Goal: Task Accomplishment & Management: Manage account settings

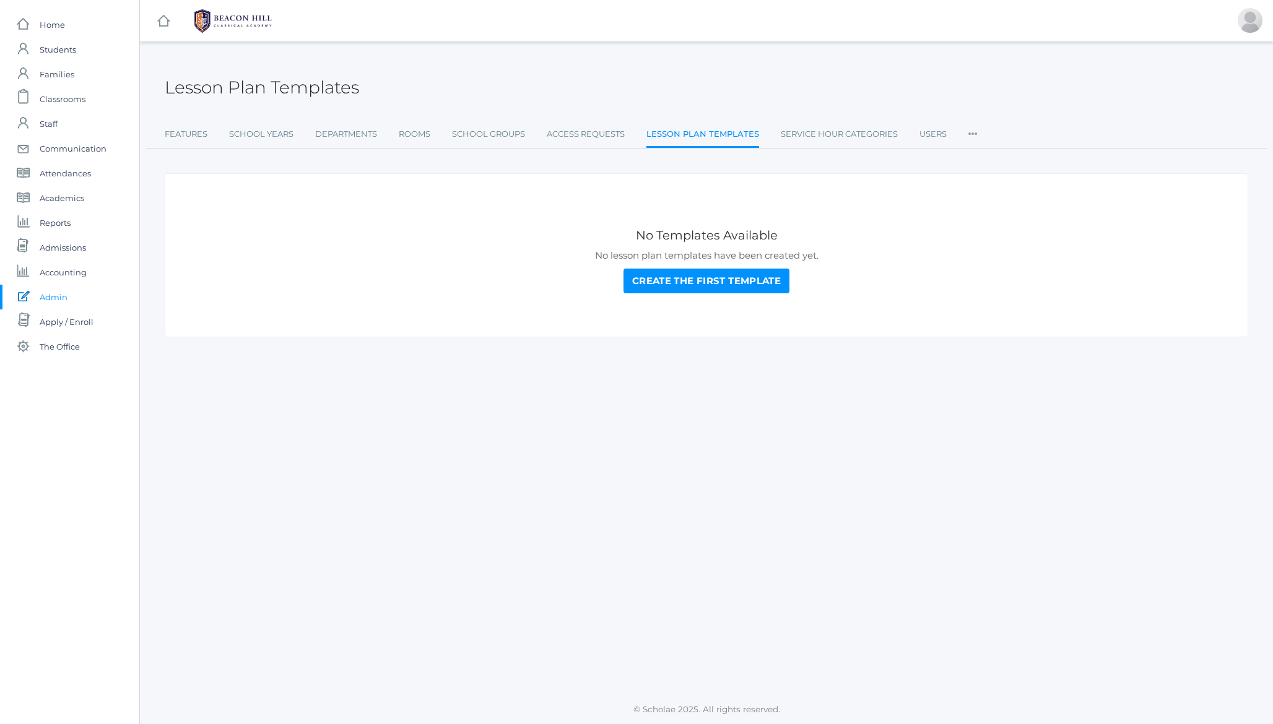
click at [316, 90] on h2 "Lesson Plan Templates" at bounding box center [262, 87] width 194 height 19
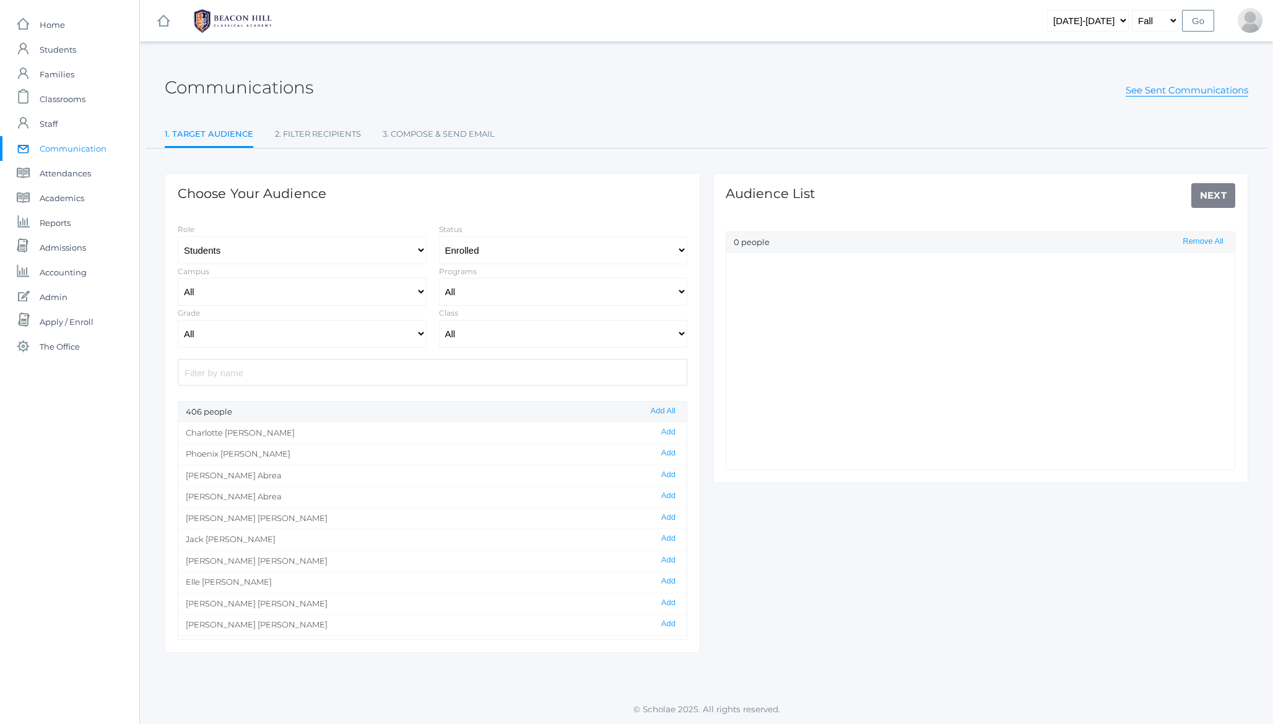
select select "Enrolled"
click at [264, 85] on h2 "Communications" at bounding box center [239, 87] width 149 height 19
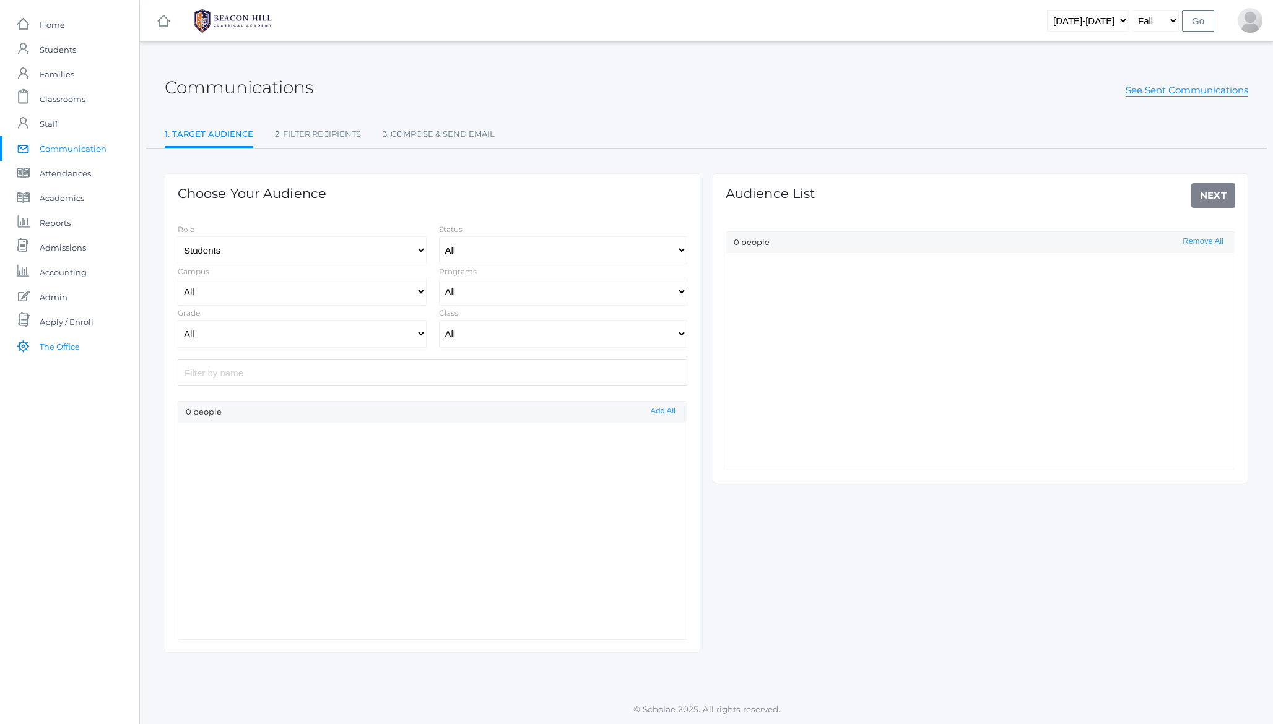
click at [56, 346] on span "The Office" at bounding box center [60, 346] width 40 height 25
select select "Enrolled"
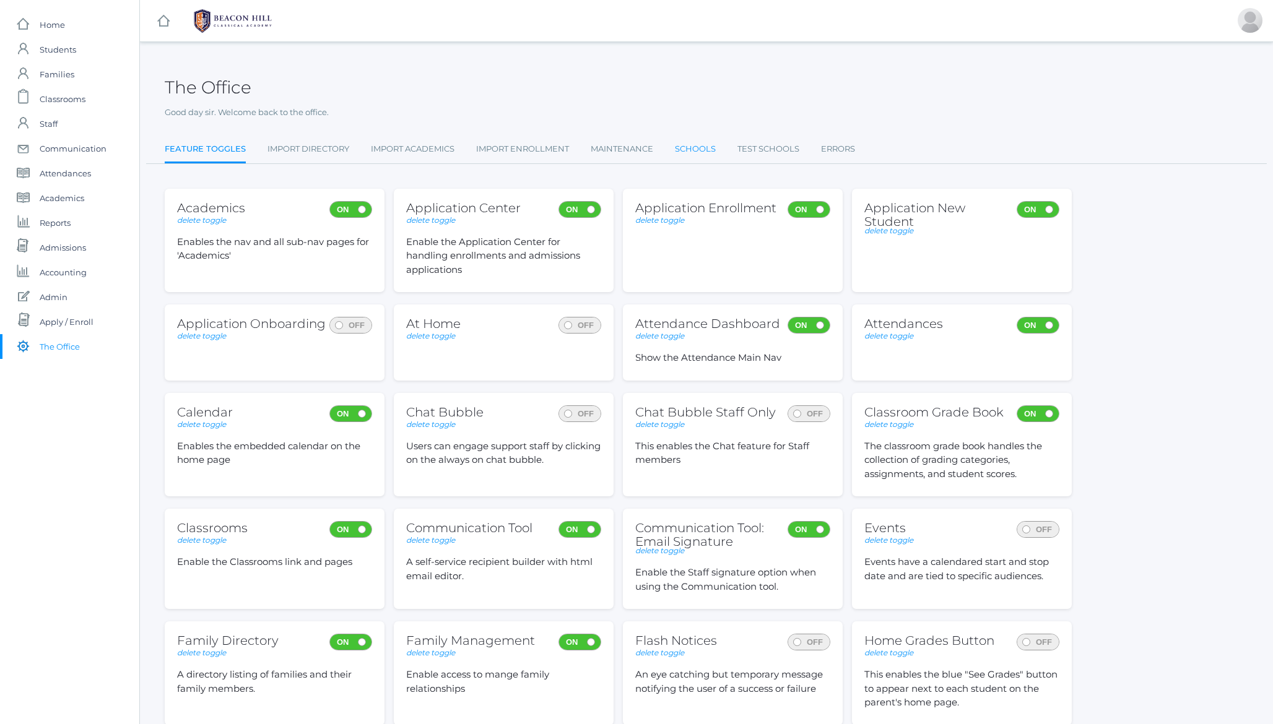
click at [704, 147] on link "Schools" at bounding box center [695, 149] width 41 height 25
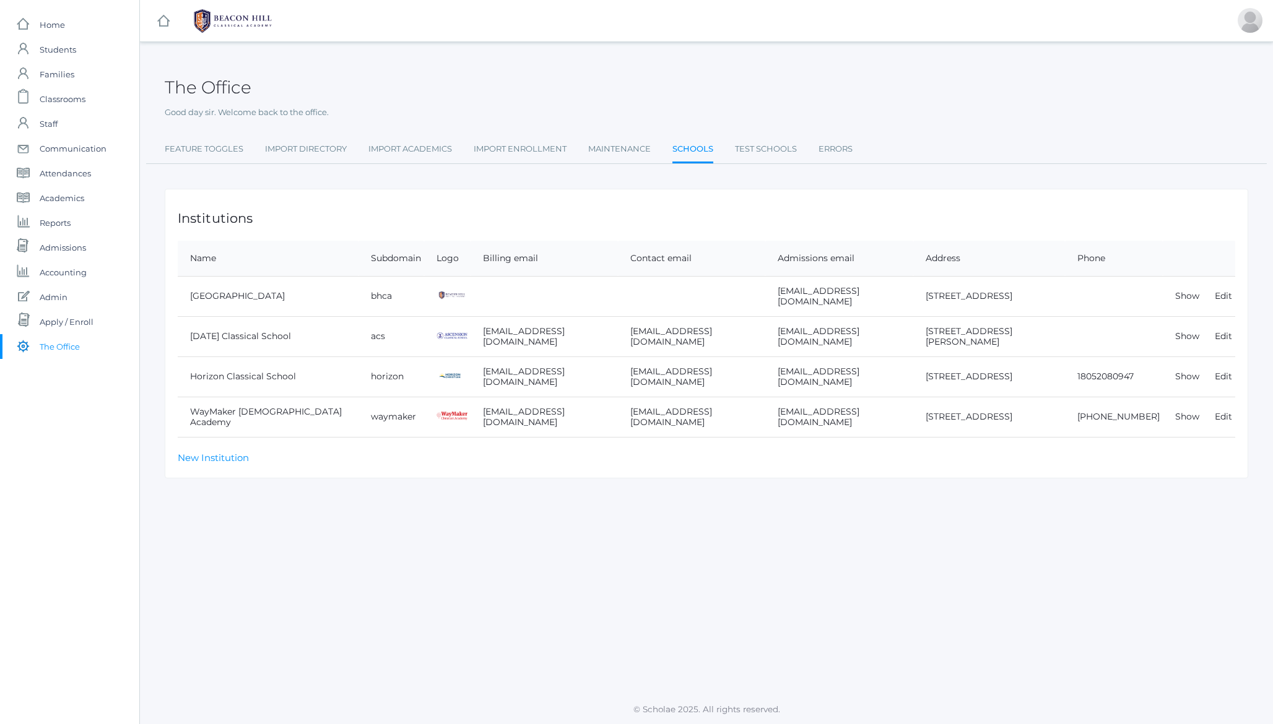
click at [1223, 290] on td "Edit" at bounding box center [1218, 296] width 33 height 40
click at [1222, 294] on link "Edit" at bounding box center [1222, 295] width 17 height 11
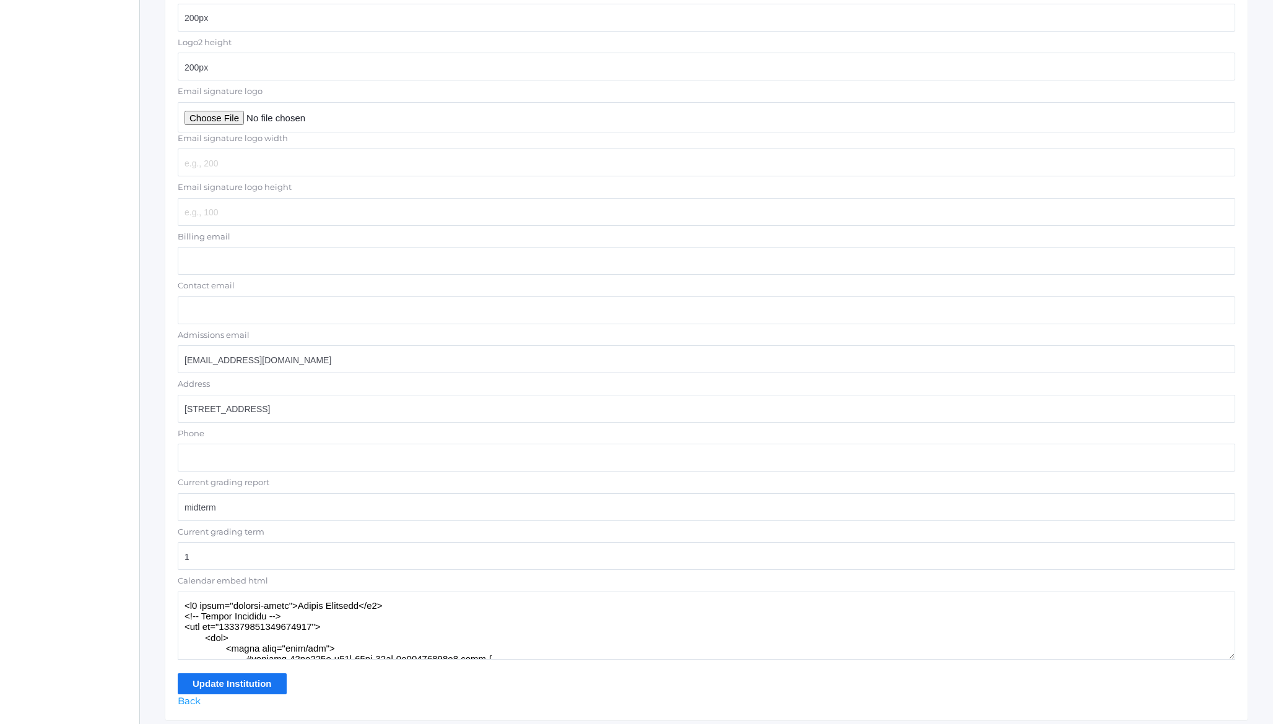
scroll to position [758, 0]
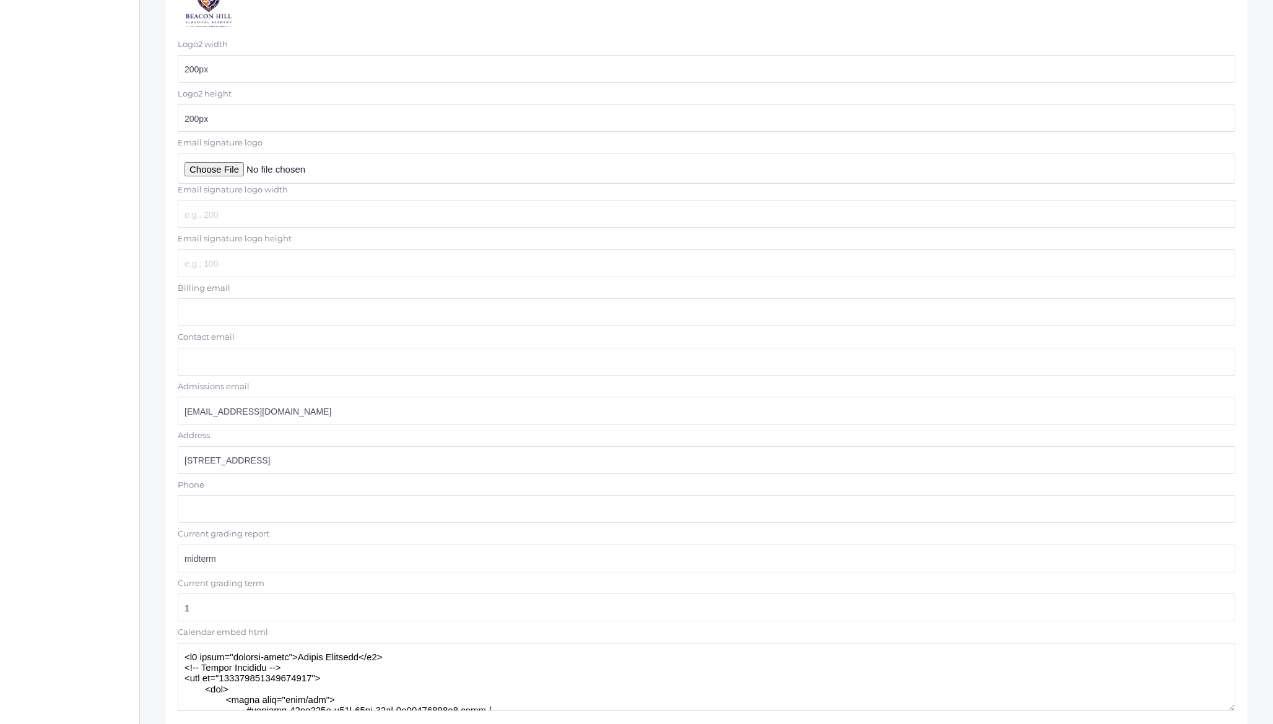
click at [217, 167] on input "Email signature logo" at bounding box center [706, 168] width 1057 height 30
type input "C:\fakepath\BHCALogos-03.png"
click at [212, 213] on input "Email signature logo width" at bounding box center [706, 214] width 1057 height 28
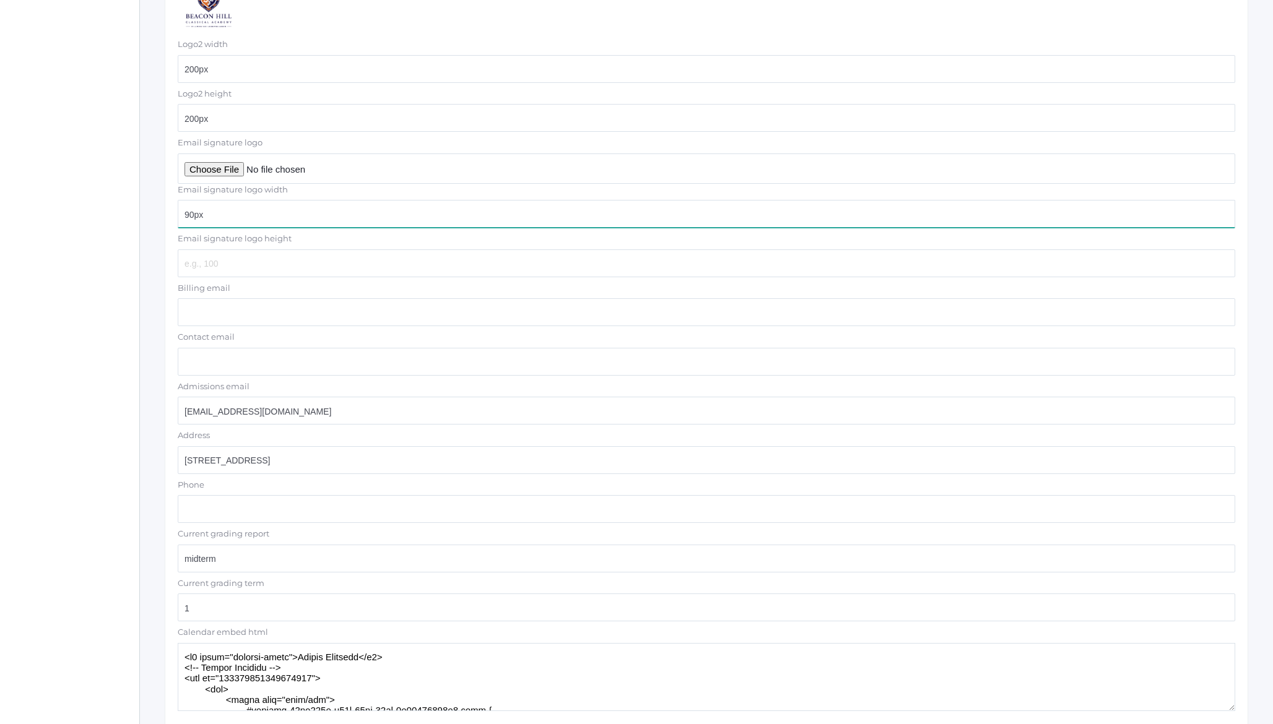
type input "90px"
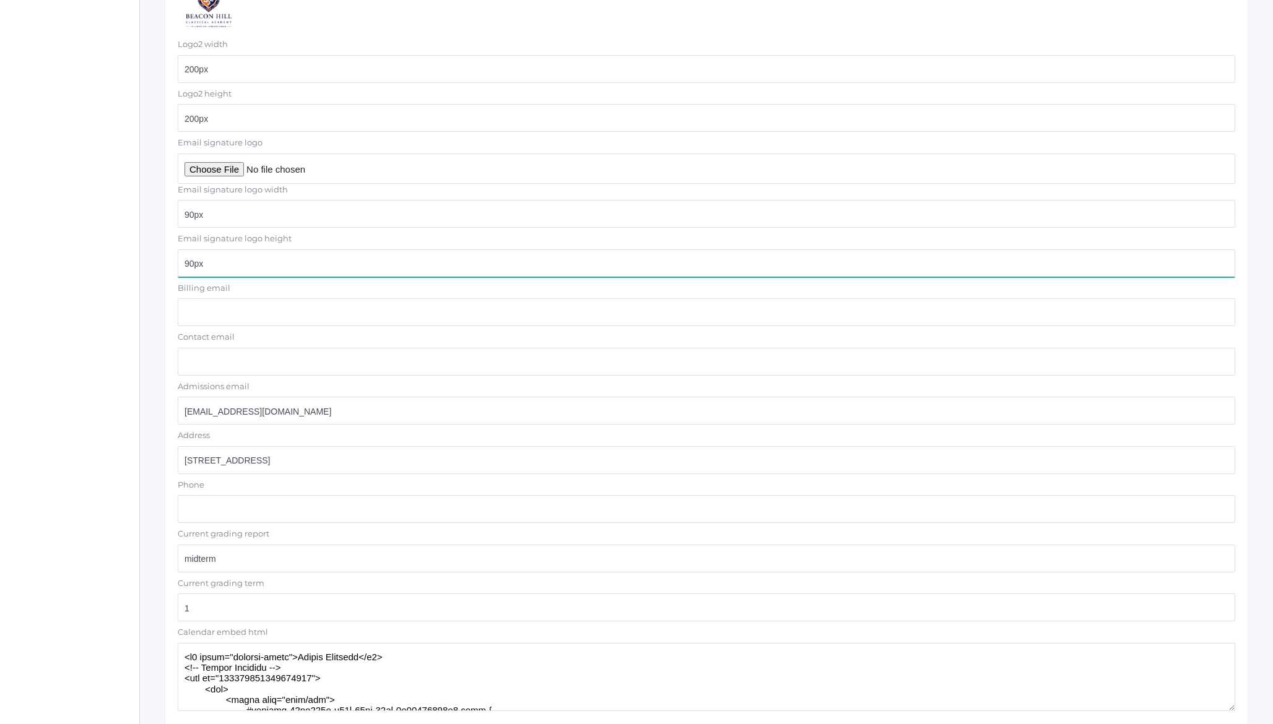
type input "90px"
click at [153, 247] on div "The Office Good day sir. Welcome back to the office. Feature Toggles Import Dir…" at bounding box center [706, 35] width 1133 height 1473
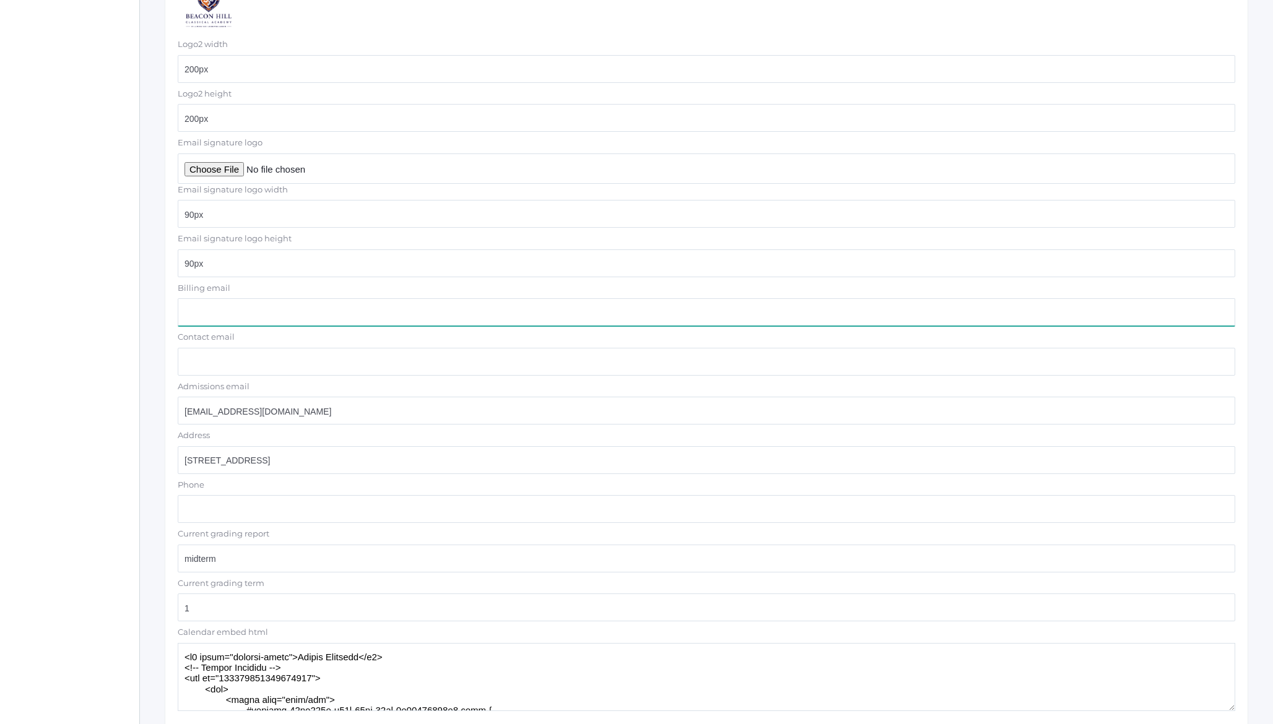
click at [215, 313] on input "Billing email" at bounding box center [706, 312] width 1057 height 28
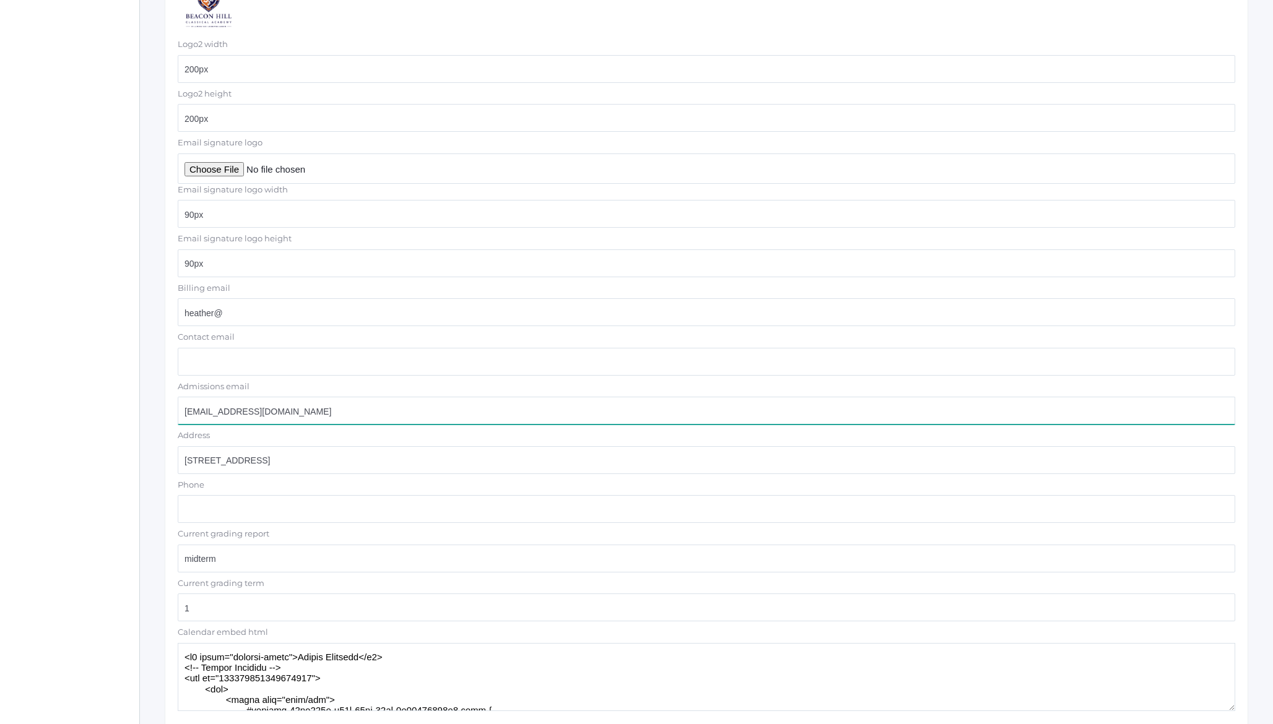
click at [277, 411] on input "admissions@beaconhillclassical.org" at bounding box center [706, 411] width 1057 height 28
drag, startPoint x: 277, startPoint y: 411, endPoint x: 357, endPoint y: 418, distance: 80.1
click at [357, 418] on input "admissions@beaconhillclassical.org" at bounding box center [706, 411] width 1057 height 28
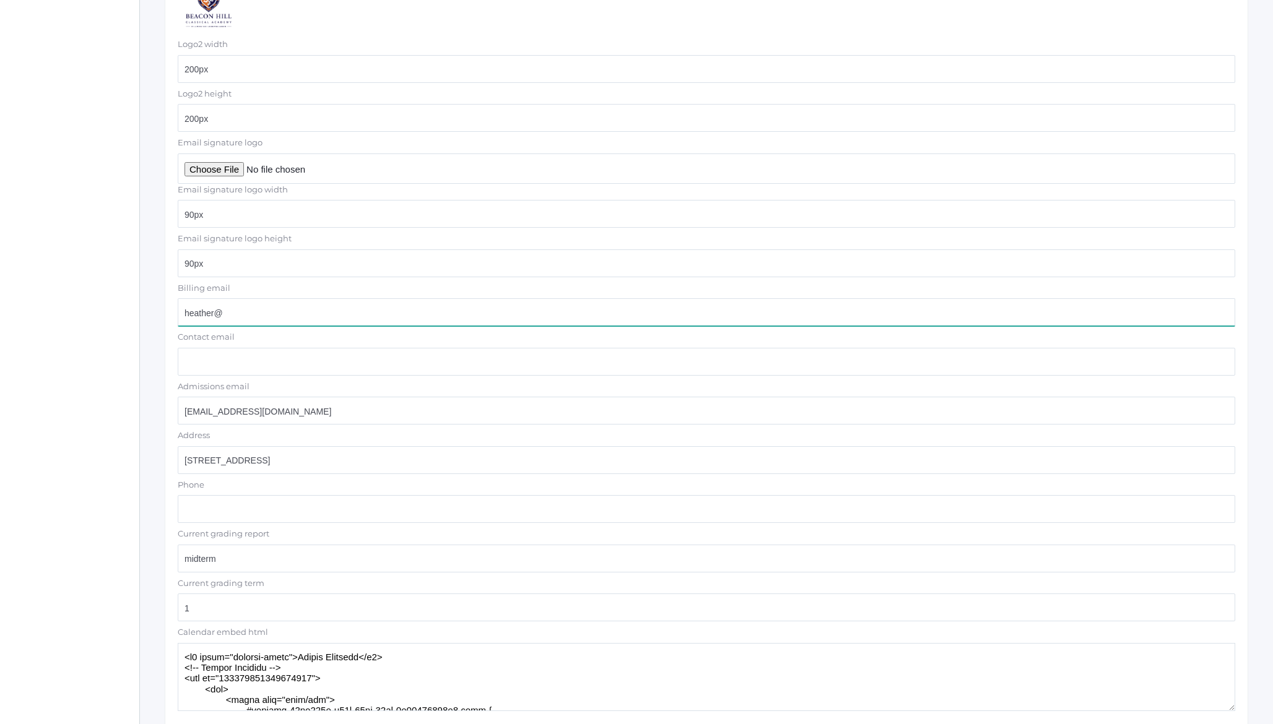
click at [257, 313] on input "heather@" at bounding box center [706, 312] width 1057 height 28
paste input "beaconhillclassical.org"
click at [219, 311] on input "heather@beaconhillclassical.org" at bounding box center [706, 312] width 1057 height 28
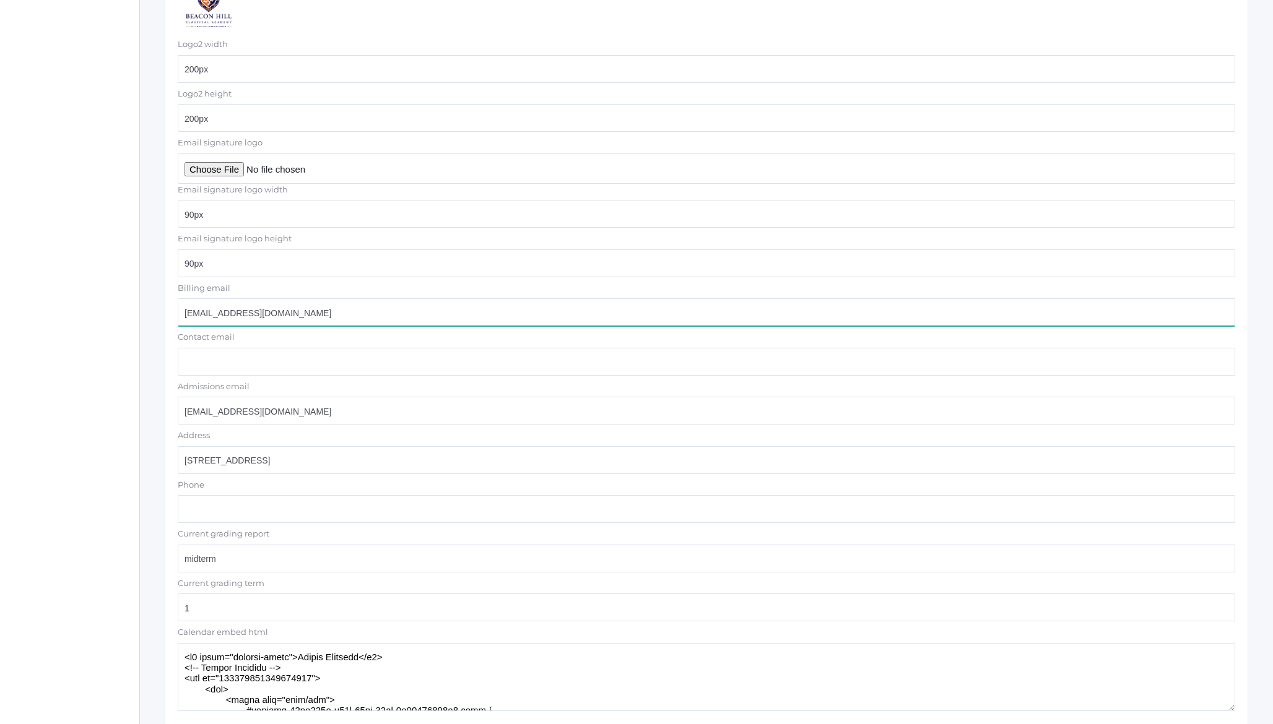
type input "heather@beaconhillclassical.org"
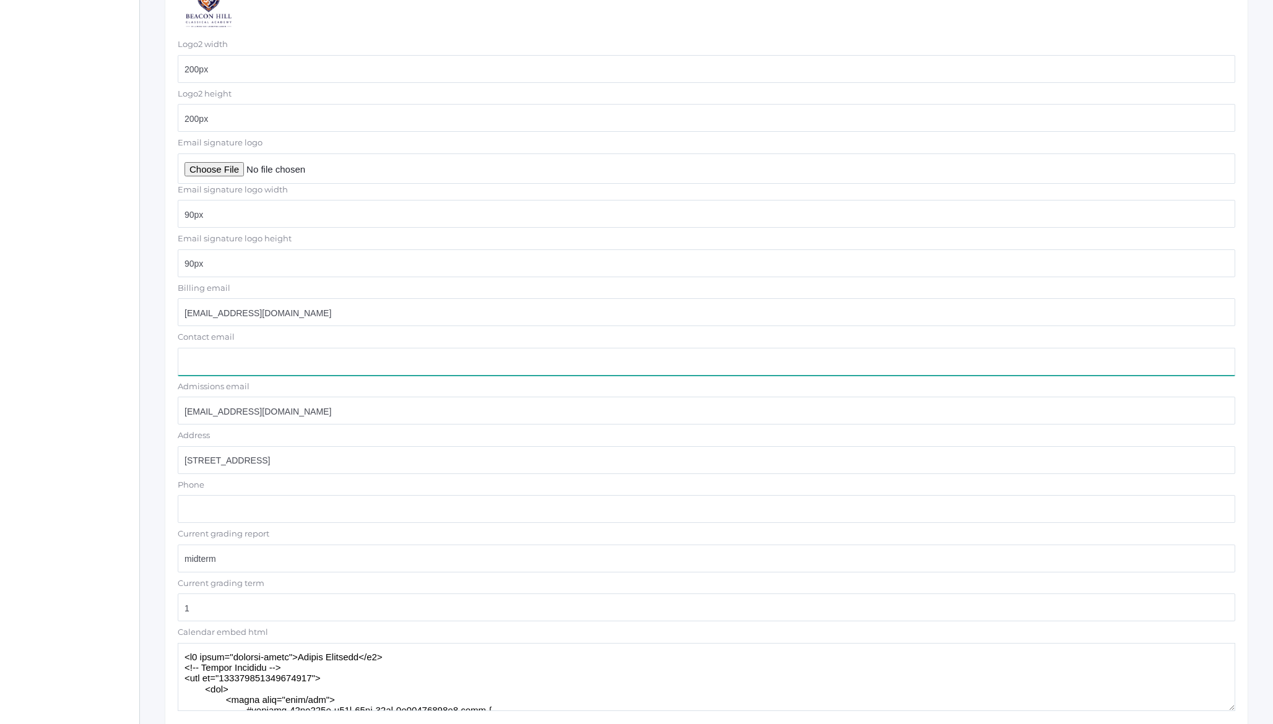
click at [211, 357] on input "Contact email" at bounding box center [706, 362] width 1057 height 28
paste input "heather@beaconhillclassical.org"
type input "heather@beaconhillclassical.org"
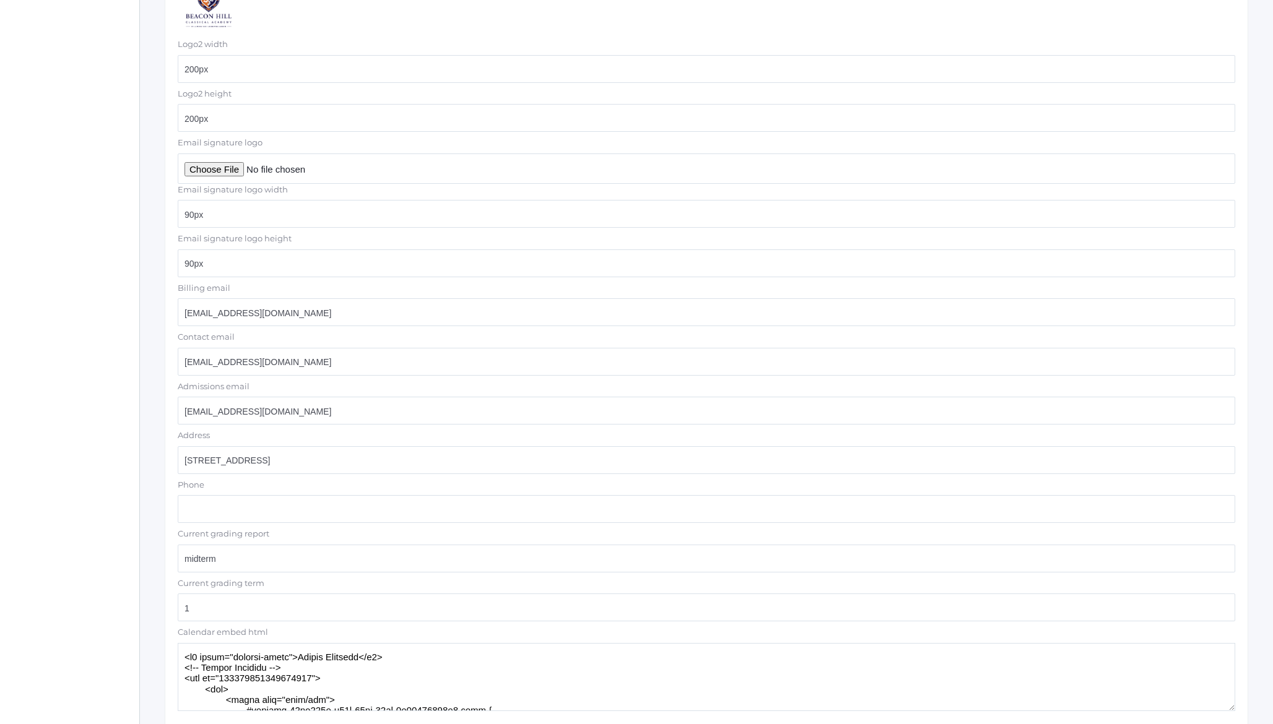
click at [153, 354] on div "The Office Good day sir. Welcome back to the office. Feature Toggles Import Dir…" at bounding box center [706, 35] width 1133 height 1473
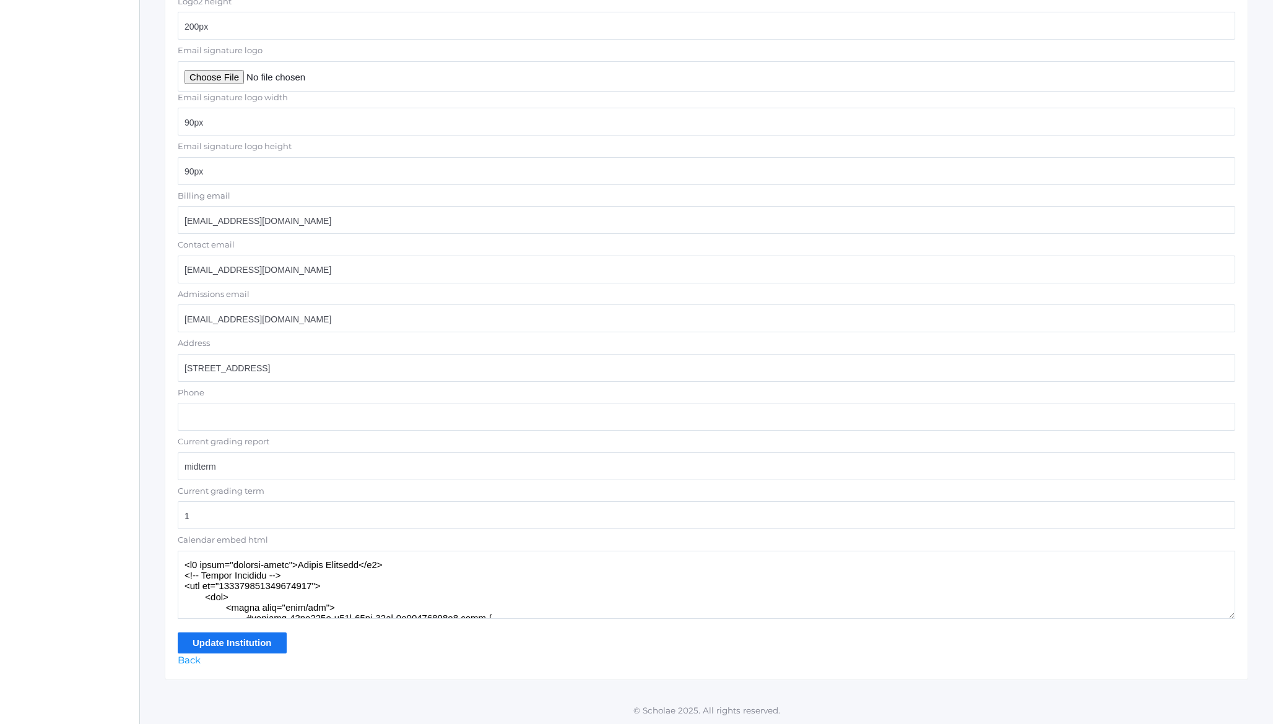
click at [205, 641] on input "Update Institution" at bounding box center [232, 643] width 109 height 20
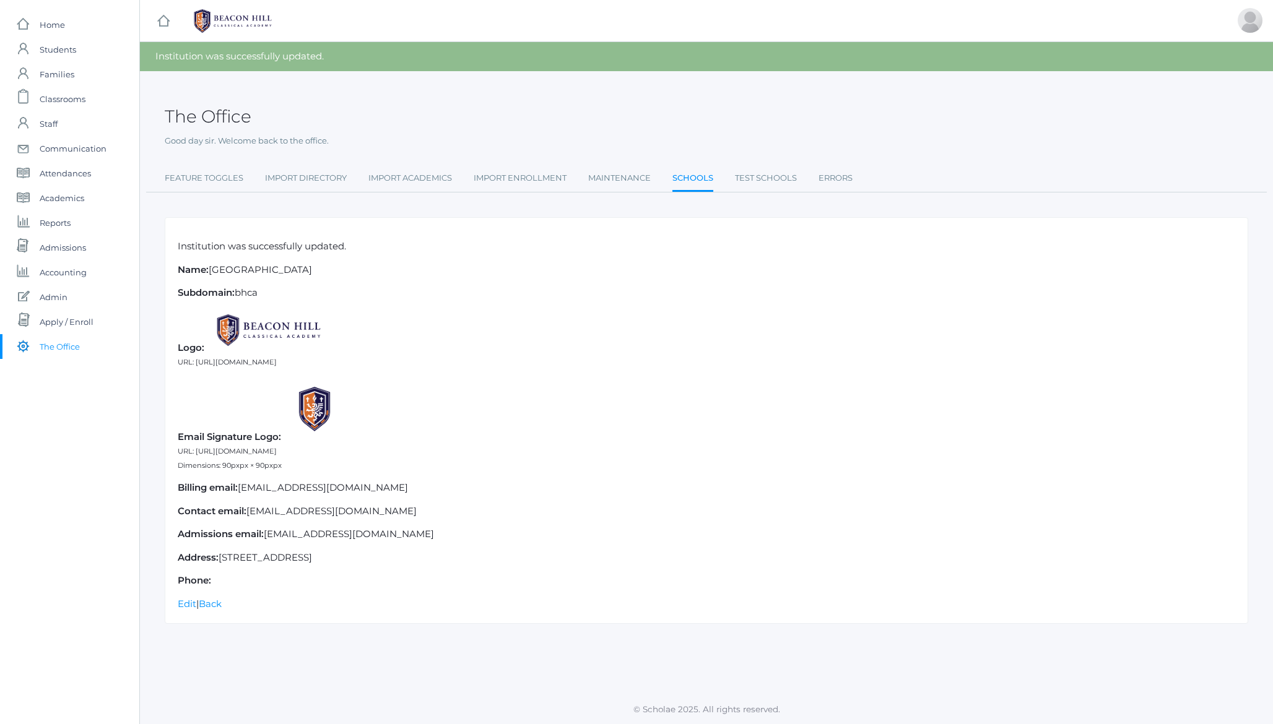
click at [698, 175] on link "Schools" at bounding box center [692, 179] width 41 height 27
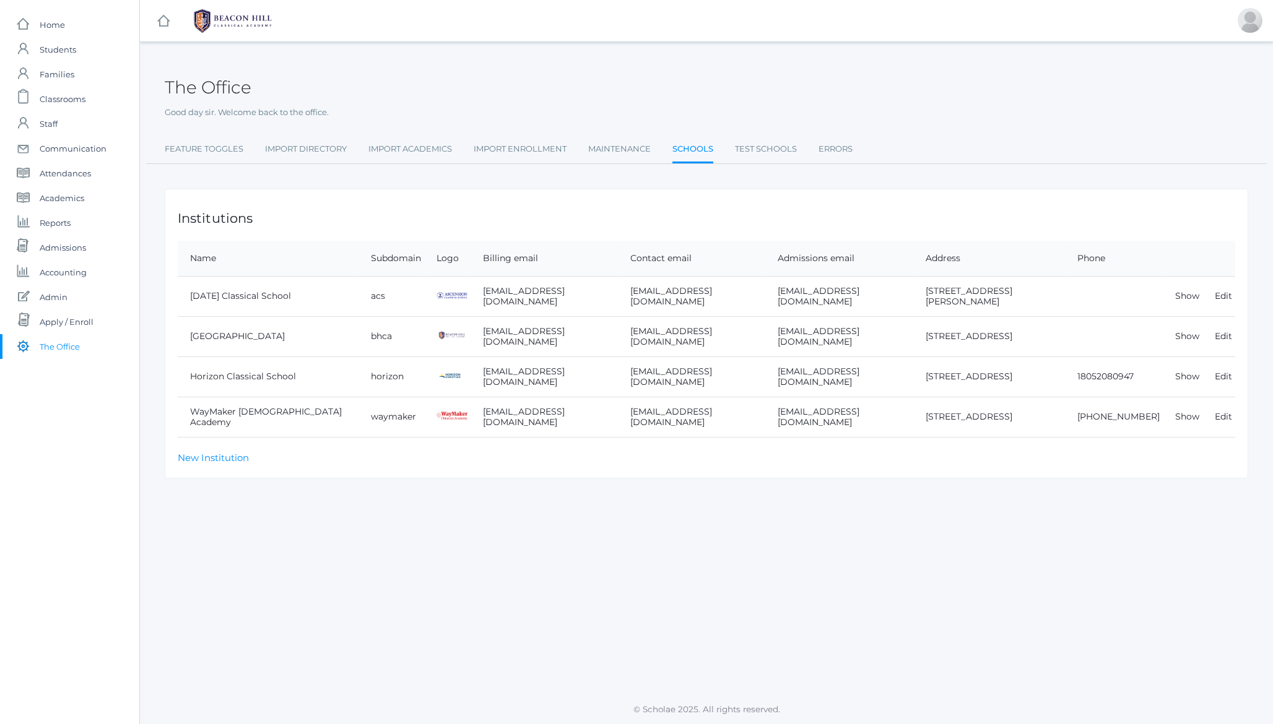
click at [218, 218] on h1 "Institutions" at bounding box center [706, 218] width 1057 height 14
click at [204, 89] on h2 "The Office" at bounding box center [208, 87] width 87 height 19
click at [236, 84] on h2 "The Office" at bounding box center [208, 87] width 87 height 19
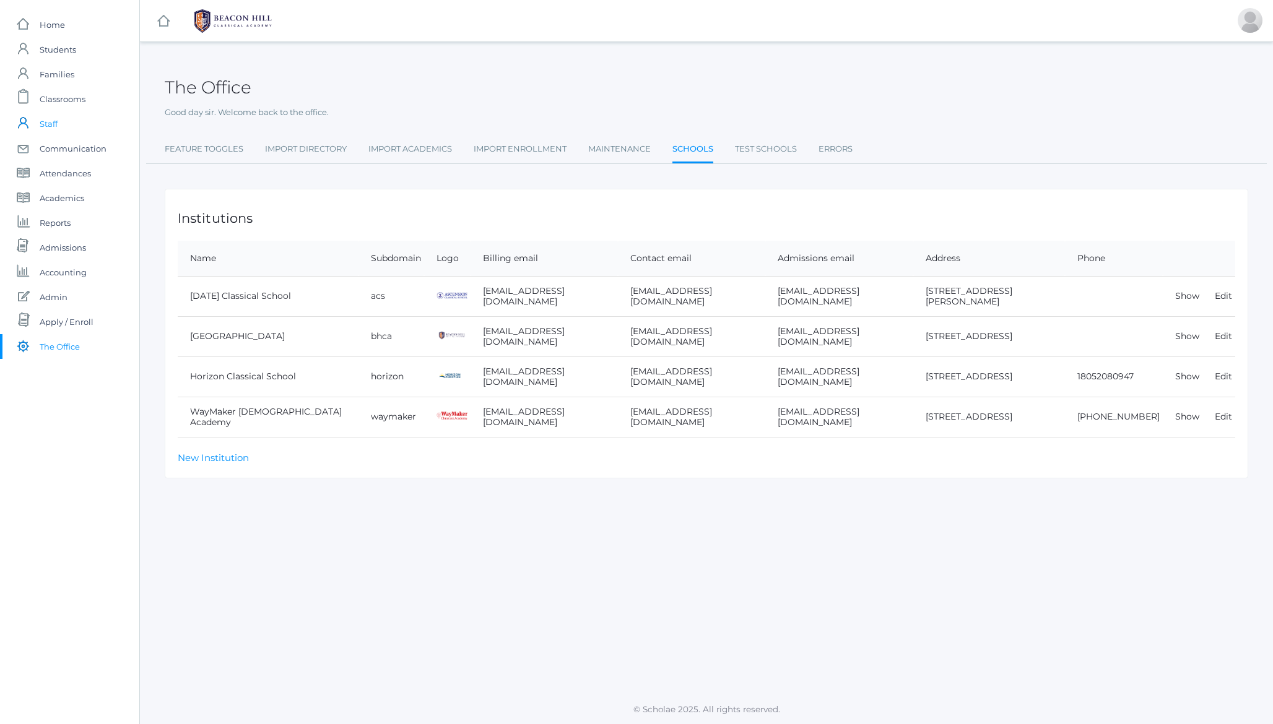
click at [52, 122] on span "Staff" at bounding box center [49, 123] width 18 height 25
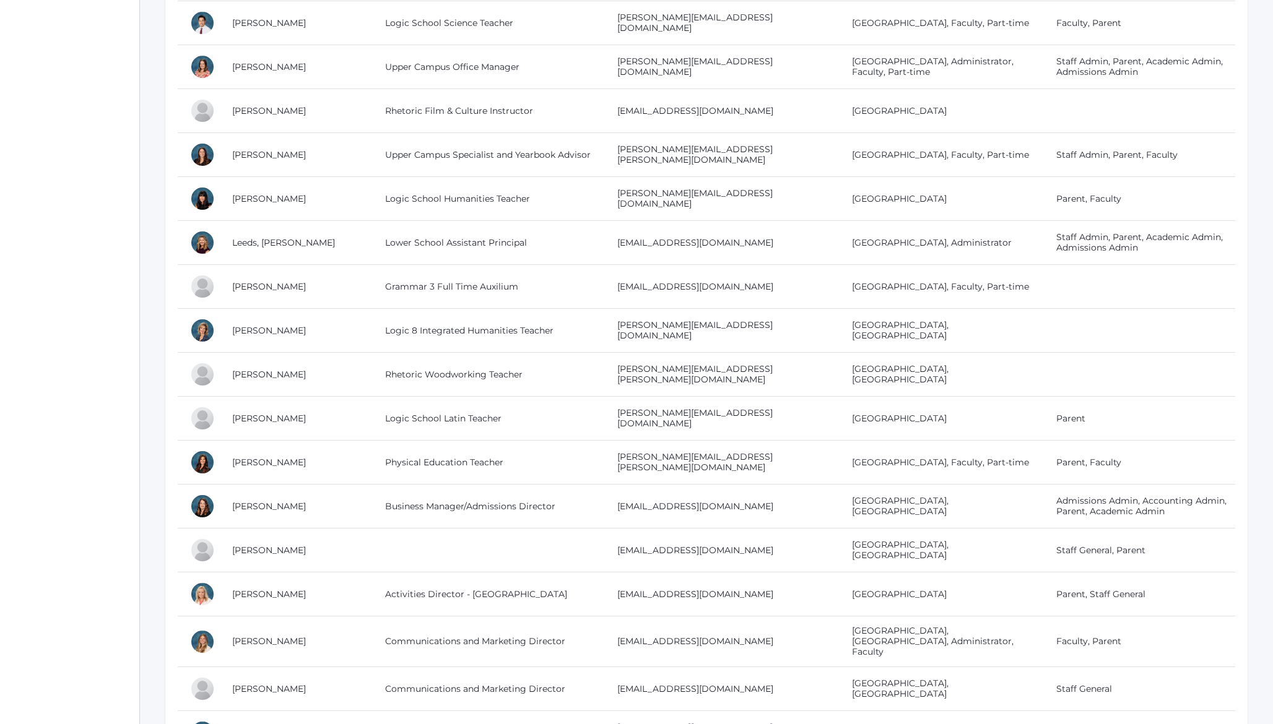
scroll to position [2071, 0]
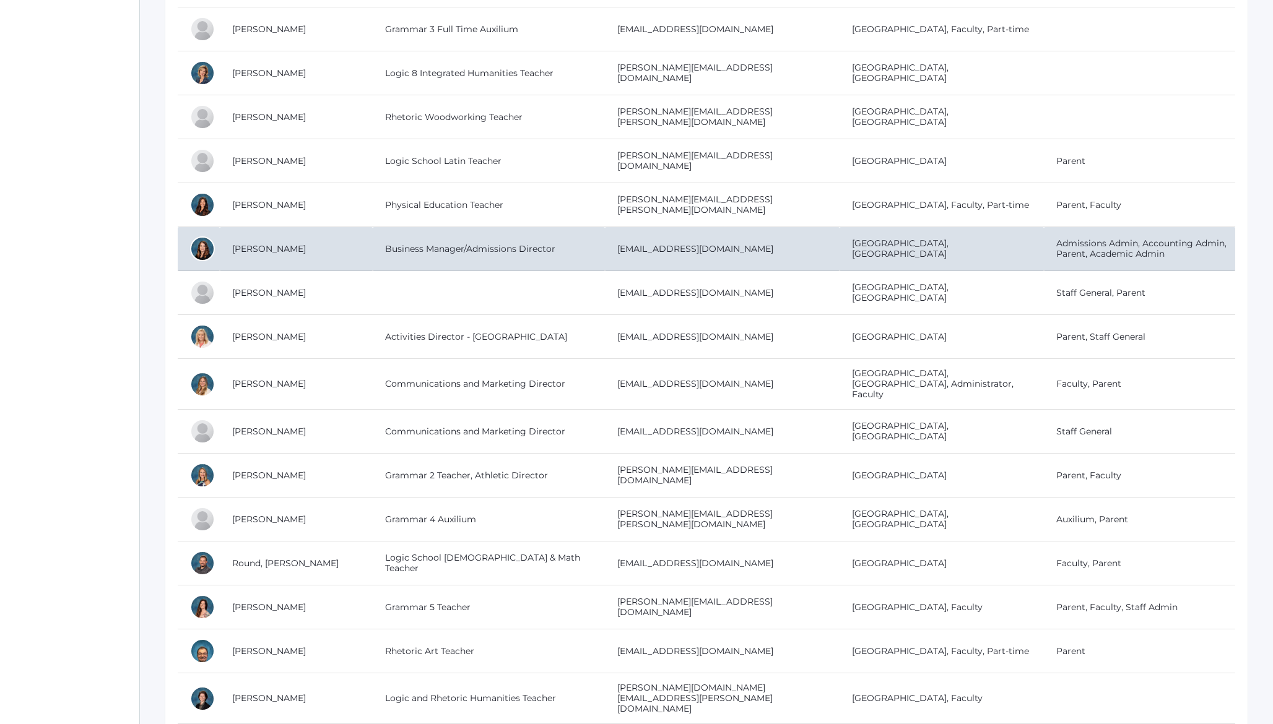
click at [253, 243] on td "[PERSON_NAME]" at bounding box center [296, 249] width 153 height 44
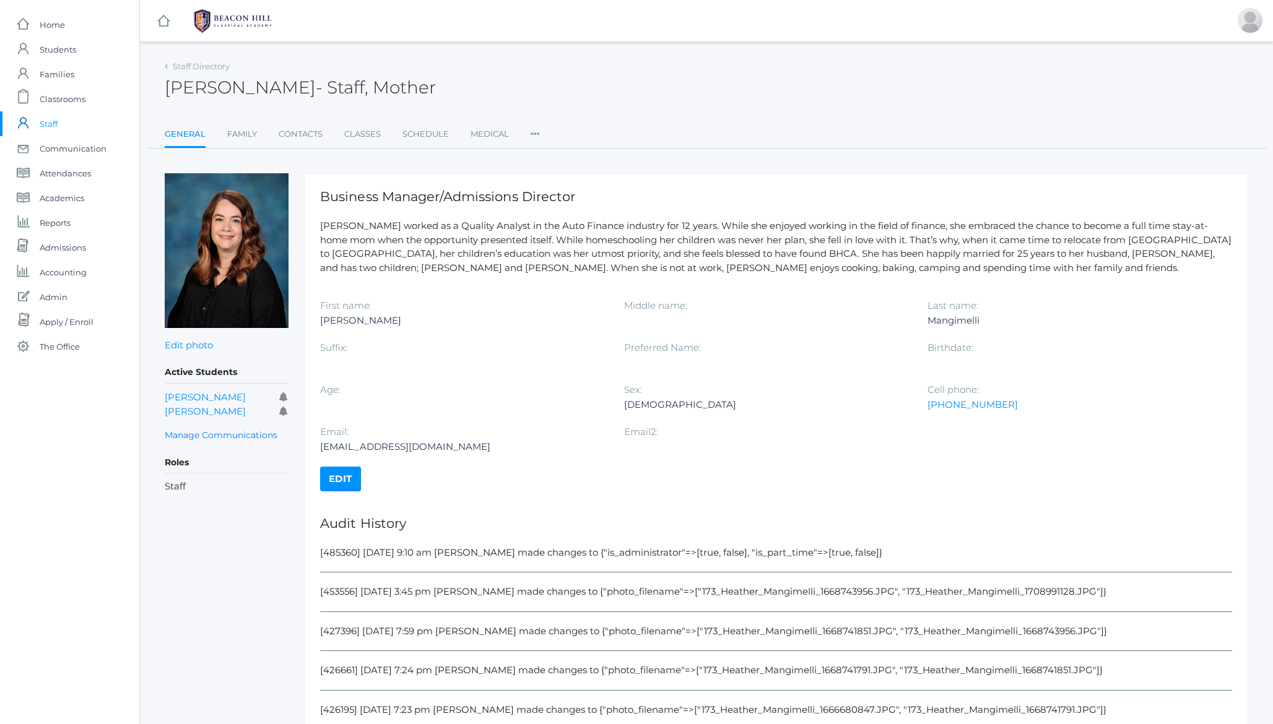
click at [339, 448] on div "[EMAIL_ADDRESS][DOMAIN_NAME]" at bounding box center [462, 446] width 285 height 15
drag, startPoint x: 339, startPoint y: 448, endPoint x: 454, endPoint y: 441, distance: 115.3
click at [454, 441] on div "[EMAIL_ADDRESS][DOMAIN_NAME]" at bounding box center [462, 446] width 285 height 15
copy div "[EMAIL_ADDRESS][DOMAIN_NAME]"
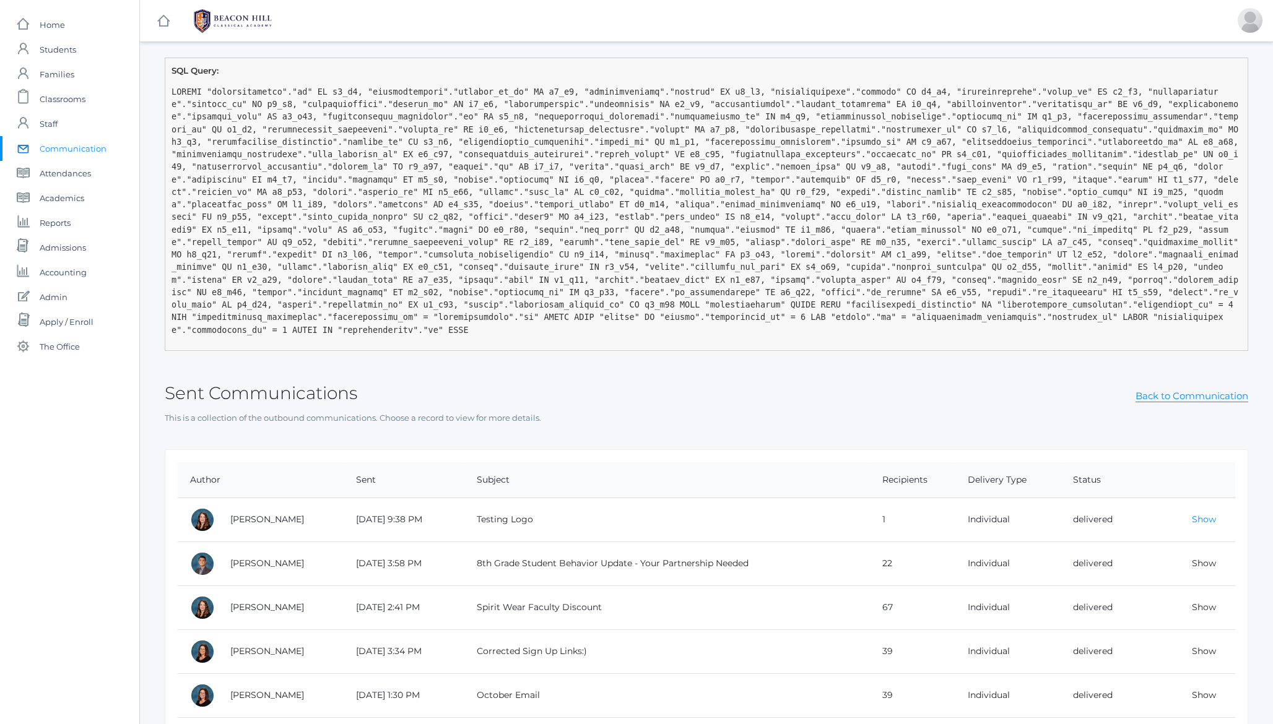
click at [1209, 523] on link "Show" at bounding box center [1203, 519] width 24 height 11
